Goal: Download file/media

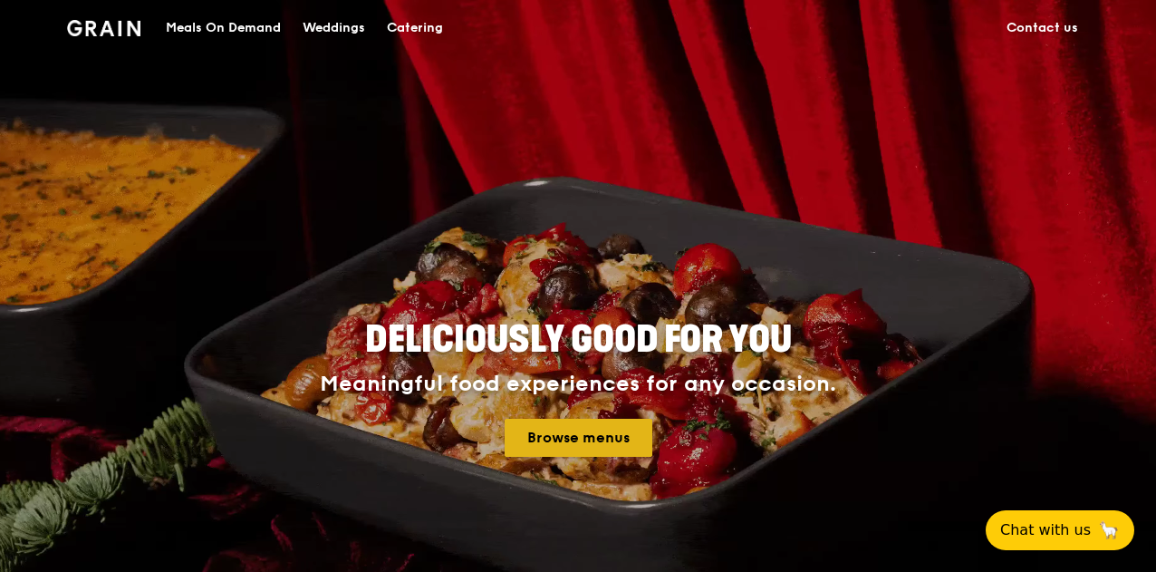
click at [573, 440] on link "Browse menus" at bounding box center [579, 438] width 148 height 38
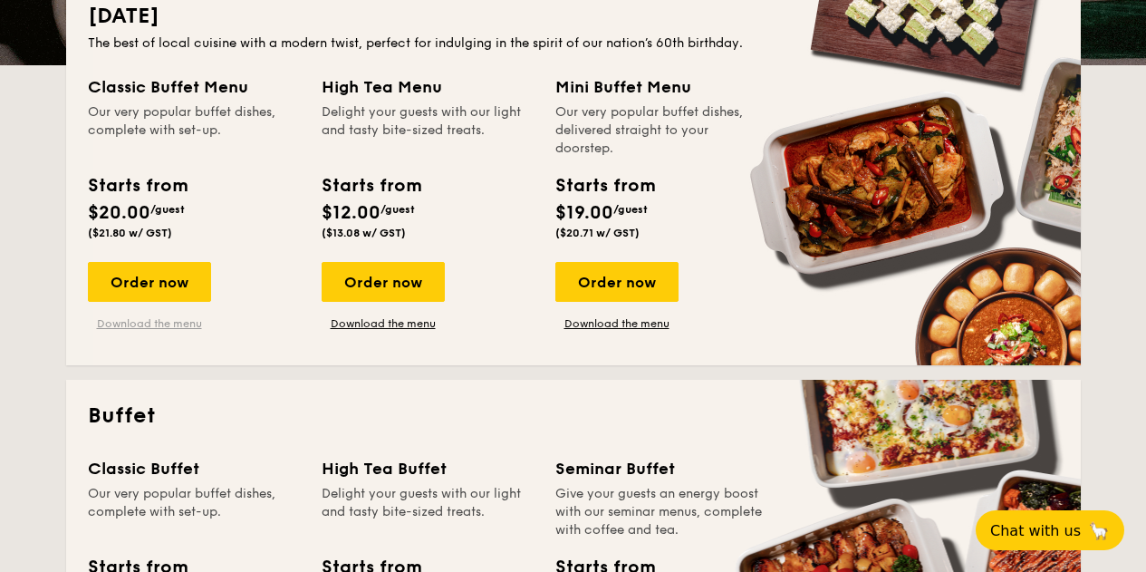
scroll to position [444, 0]
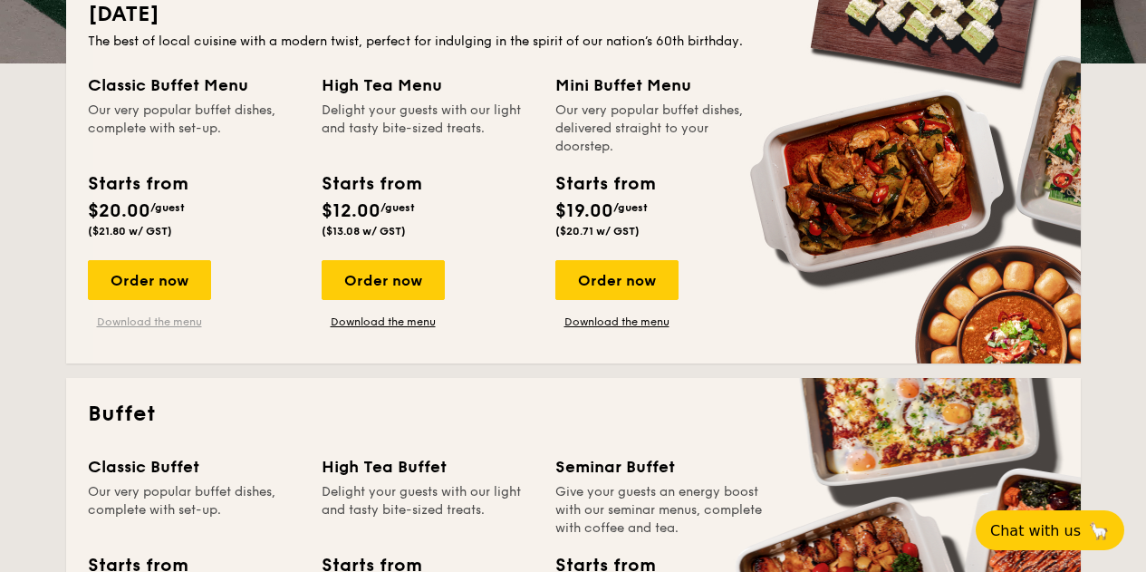
click at [150, 317] on link "Download the menu" at bounding box center [149, 321] width 123 height 14
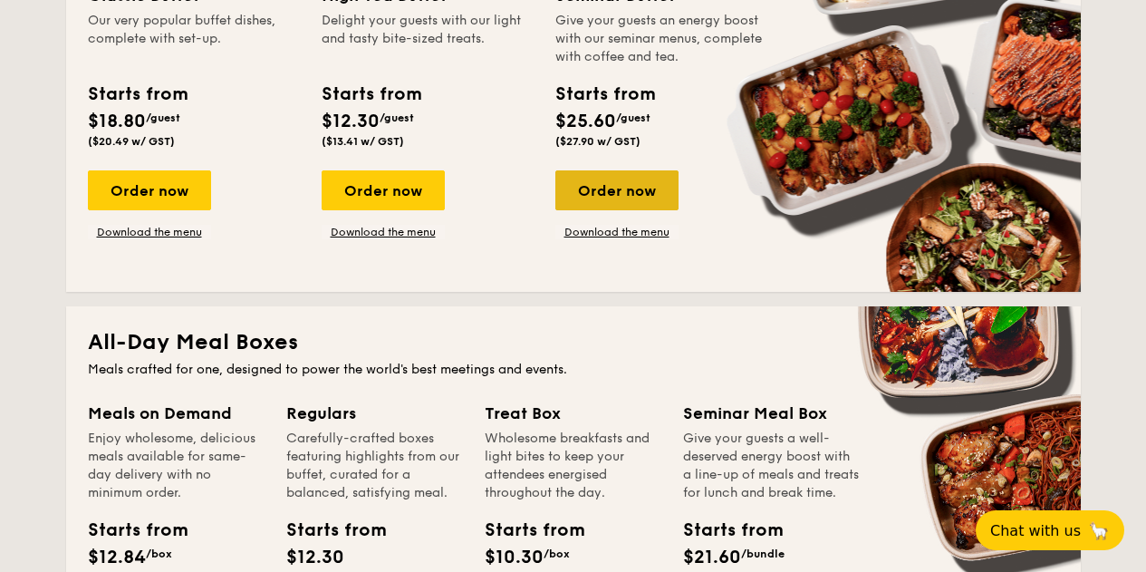
scroll to position [916, 0]
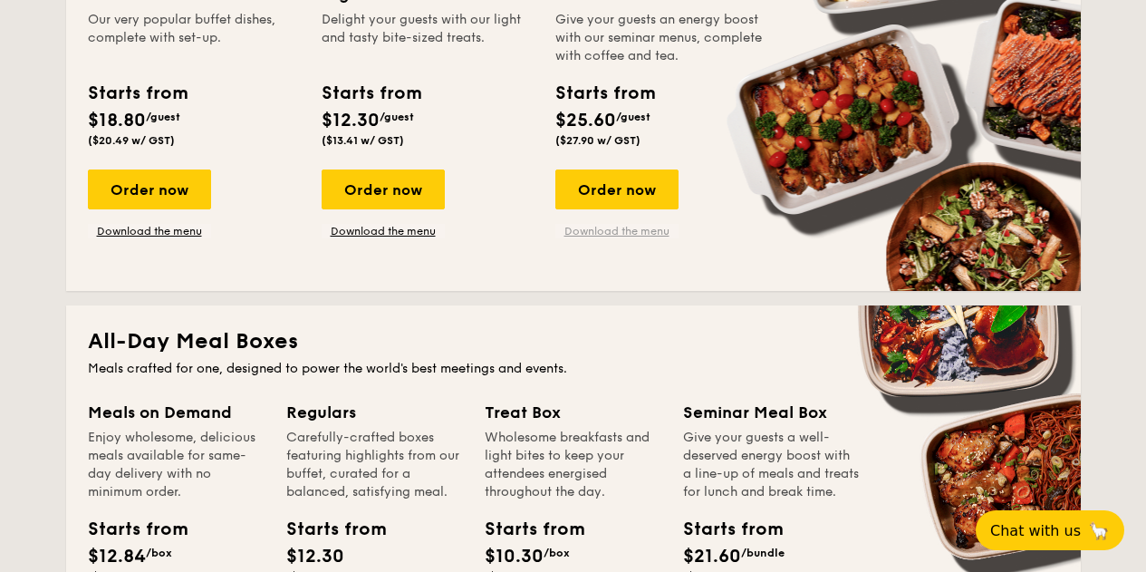
click at [629, 228] on link "Download the menu" at bounding box center [616, 231] width 123 height 14
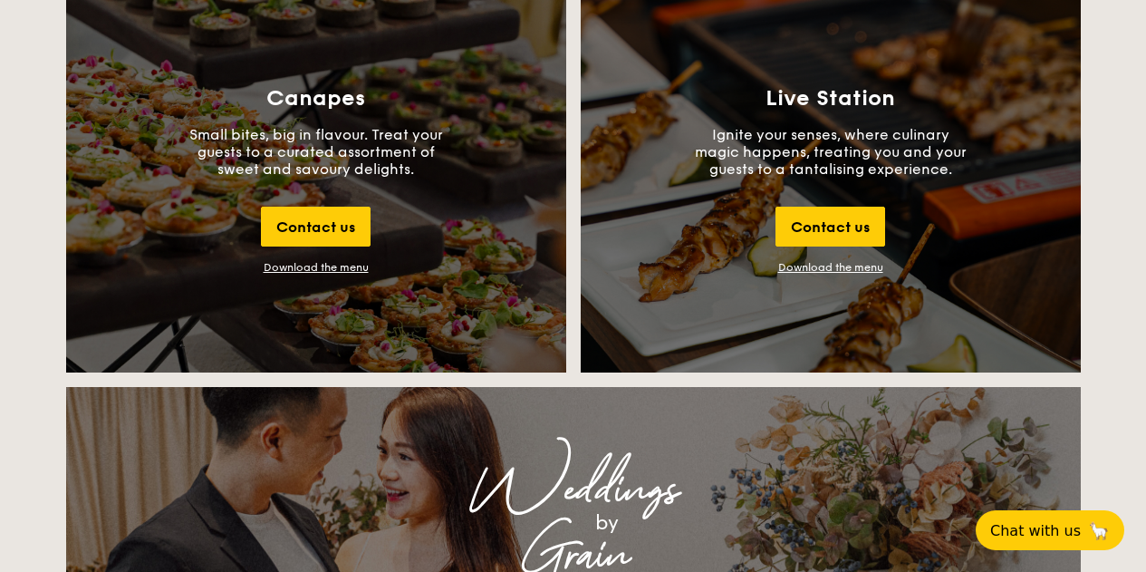
scroll to position [2025, 0]
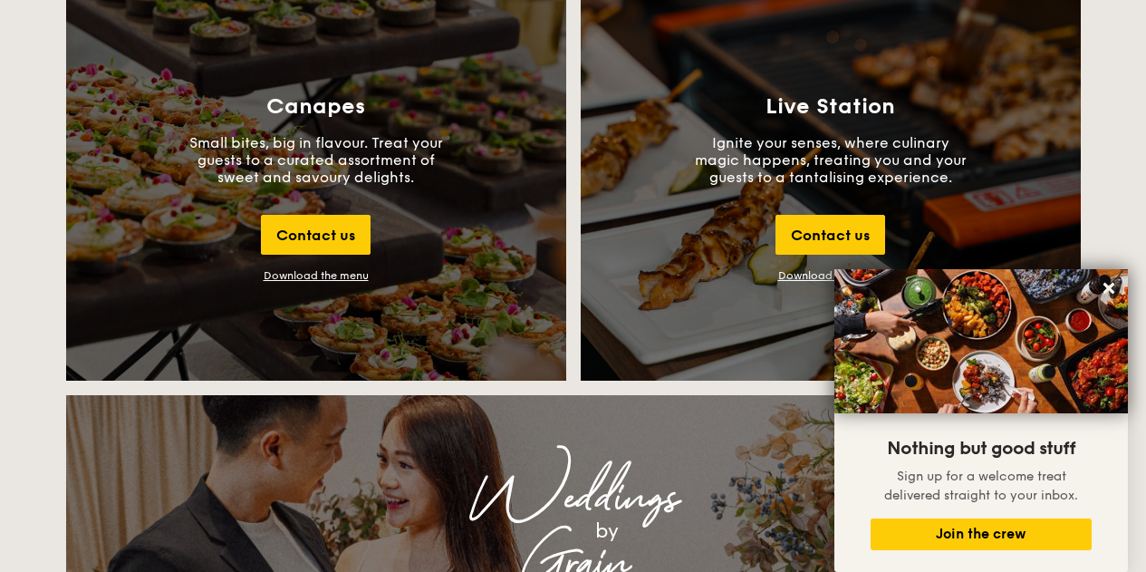
click at [329, 275] on div "Download the menu" at bounding box center [316, 275] width 105 height 13
